Goal: Task Accomplishment & Management: Use online tool/utility

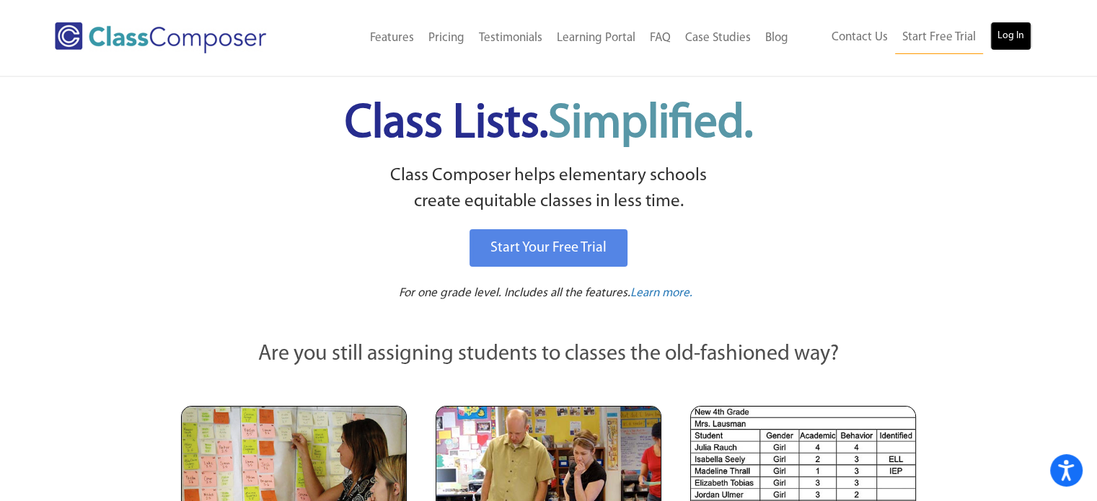
click at [1004, 46] on link "Log In" at bounding box center [1010, 36] width 41 height 29
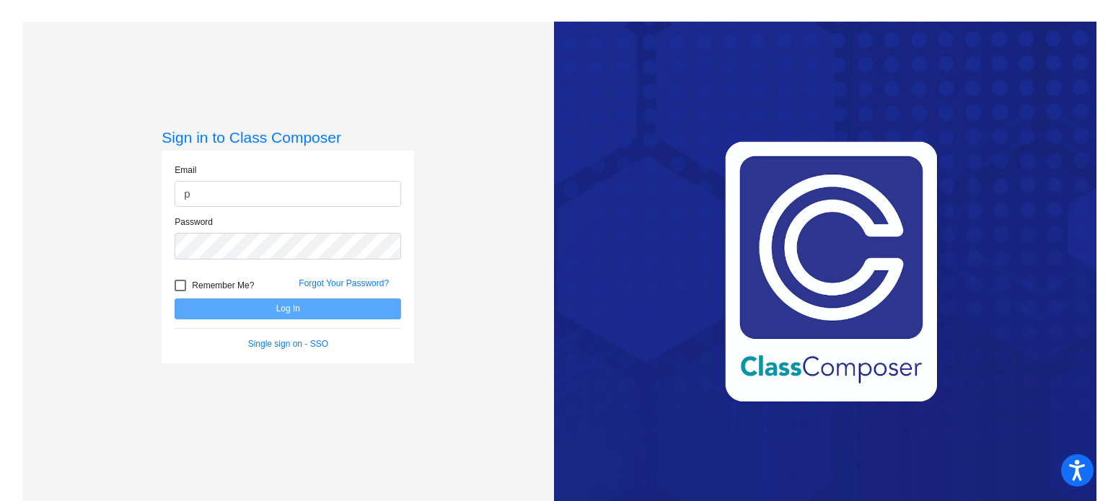
type input "[PERSON_NAME][EMAIL_ADDRESS][DOMAIN_NAME]"
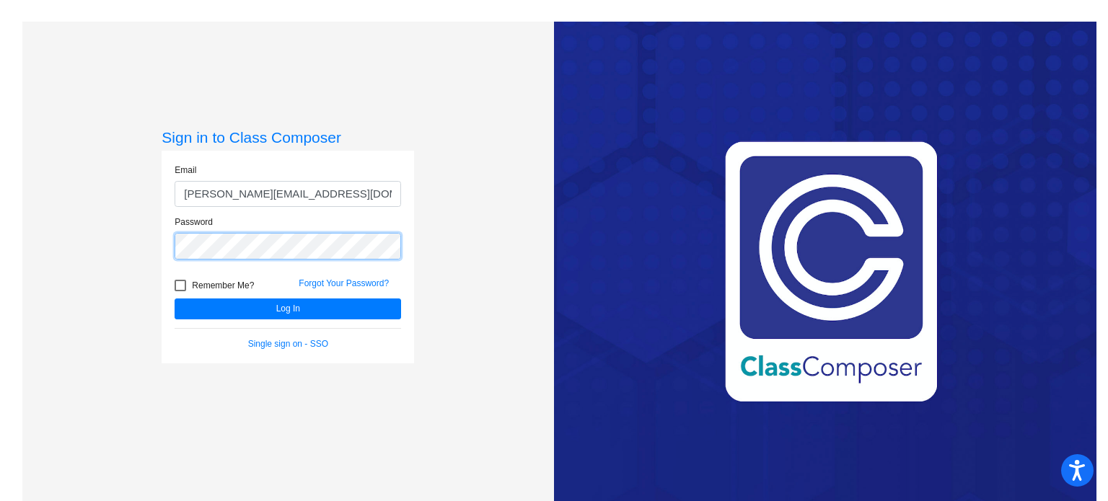
click at [175, 299] on button "Log In" at bounding box center [288, 309] width 227 height 21
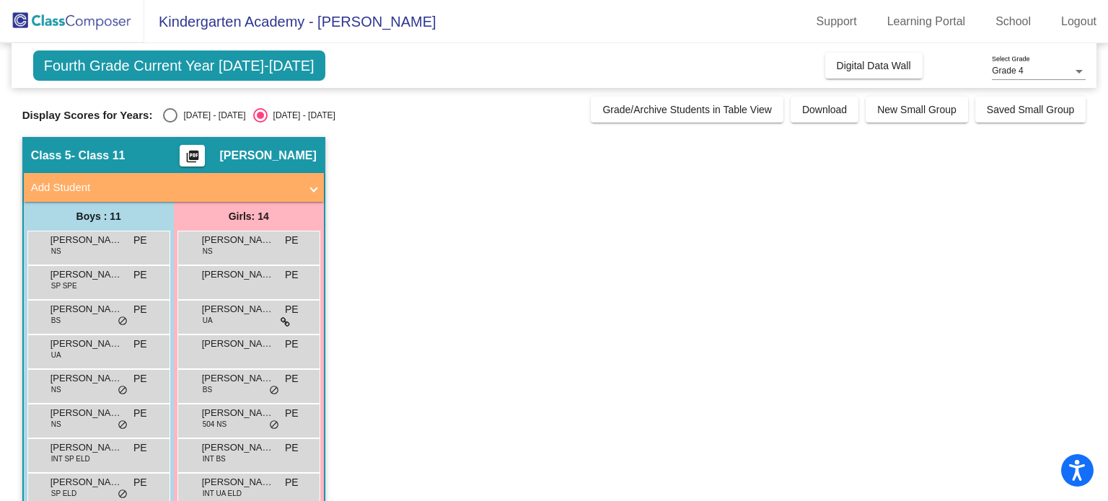
click at [167, 116] on div "Select an option" at bounding box center [170, 115] width 14 height 14
click at [170, 123] on input "2024 - 2025" at bounding box center [170, 123] width 1 height 1
radio input "true"
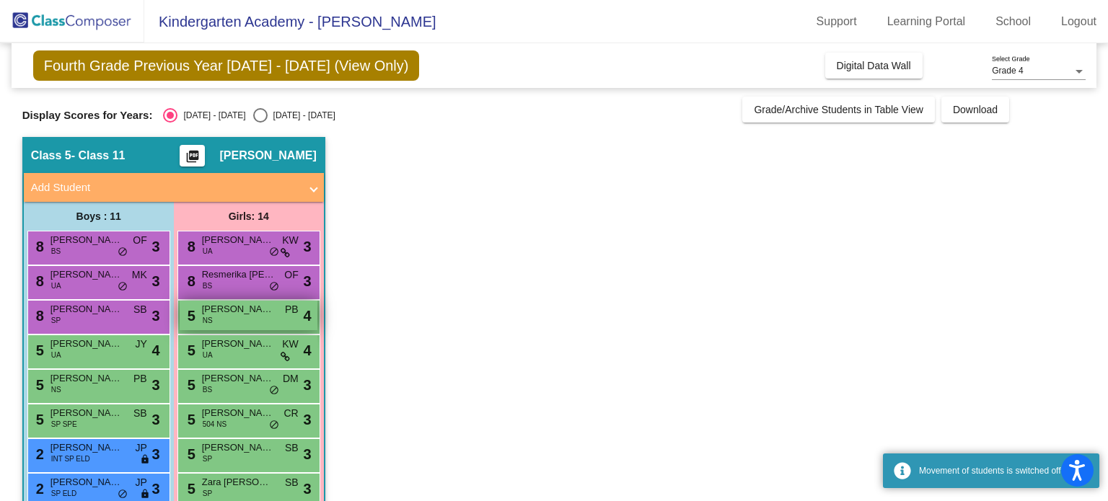
scroll to position [144, 0]
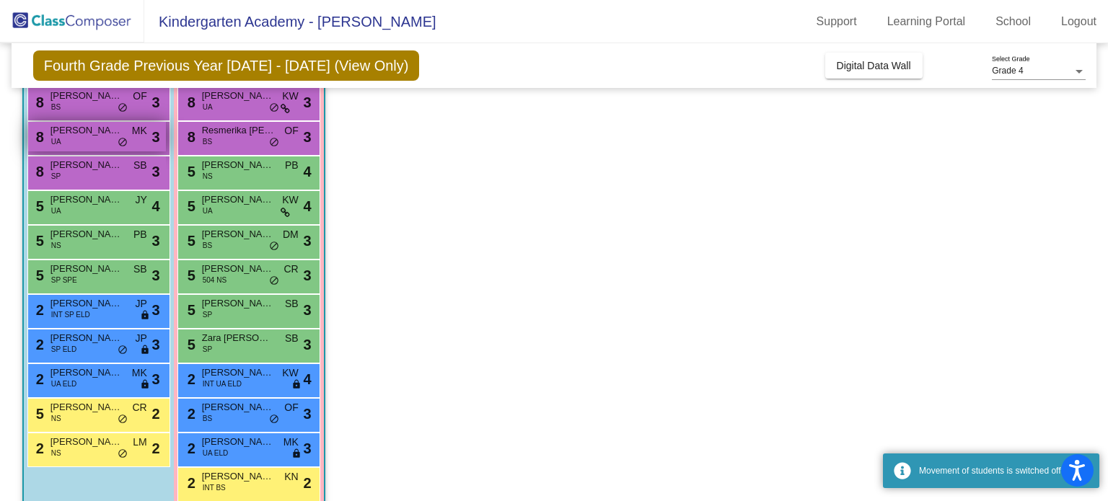
click at [85, 138] on div "8 Miles Kortze UA MK lock do_not_disturb_alt 3" at bounding box center [97, 137] width 138 height 30
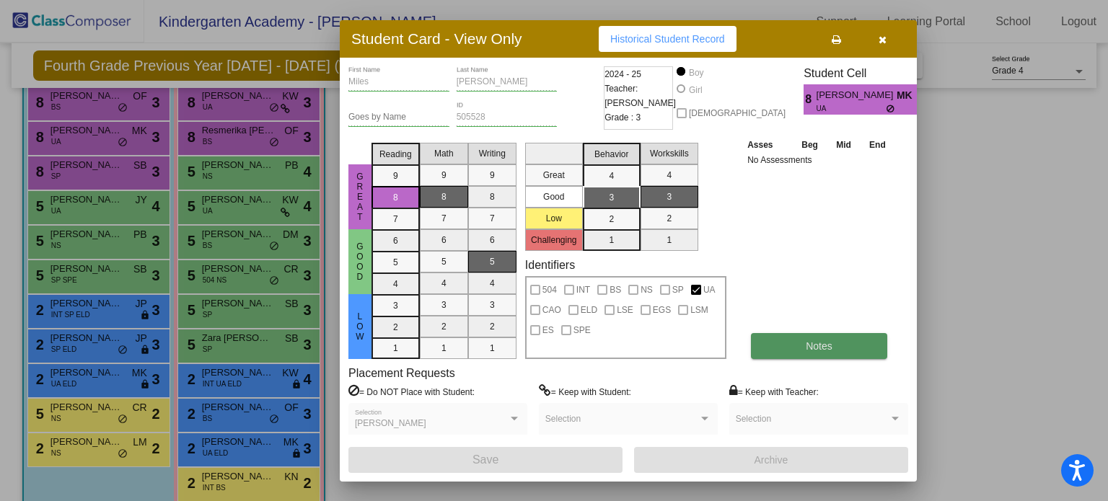
click at [851, 336] on button "Notes" at bounding box center [819, 346] width 136 height 26
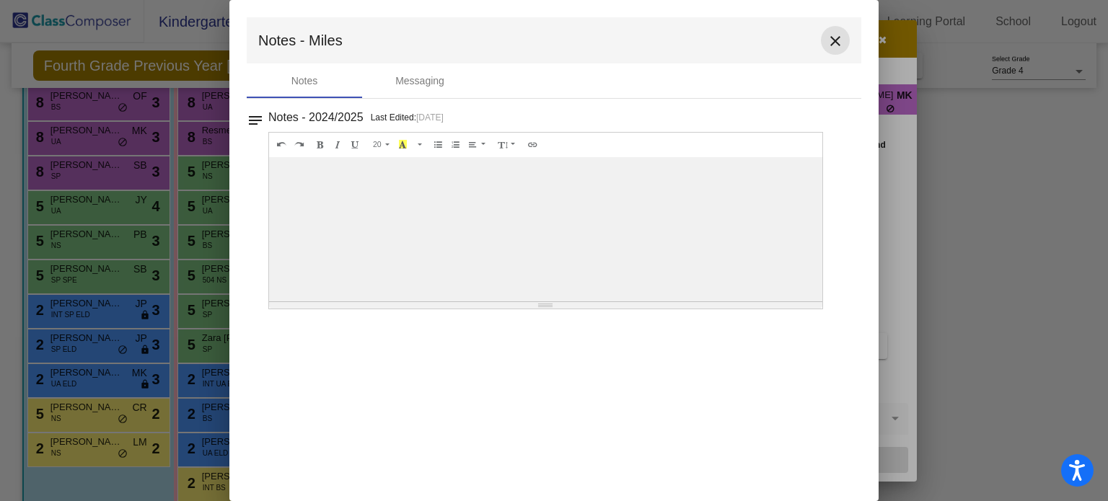
click at [840, 44] on mat-icon "close" at bounding box center [835, 40] width 17 height 17
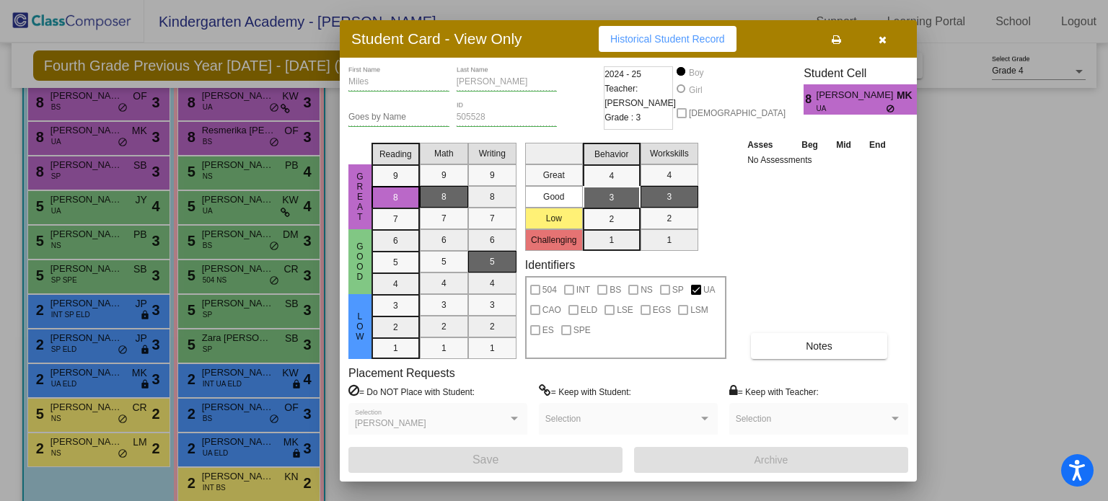
click at [889, 37] on button "button" at bounding box center [882, 39] width 46 height 26
